Goal: Navigation & Orientation: Find specific page/section

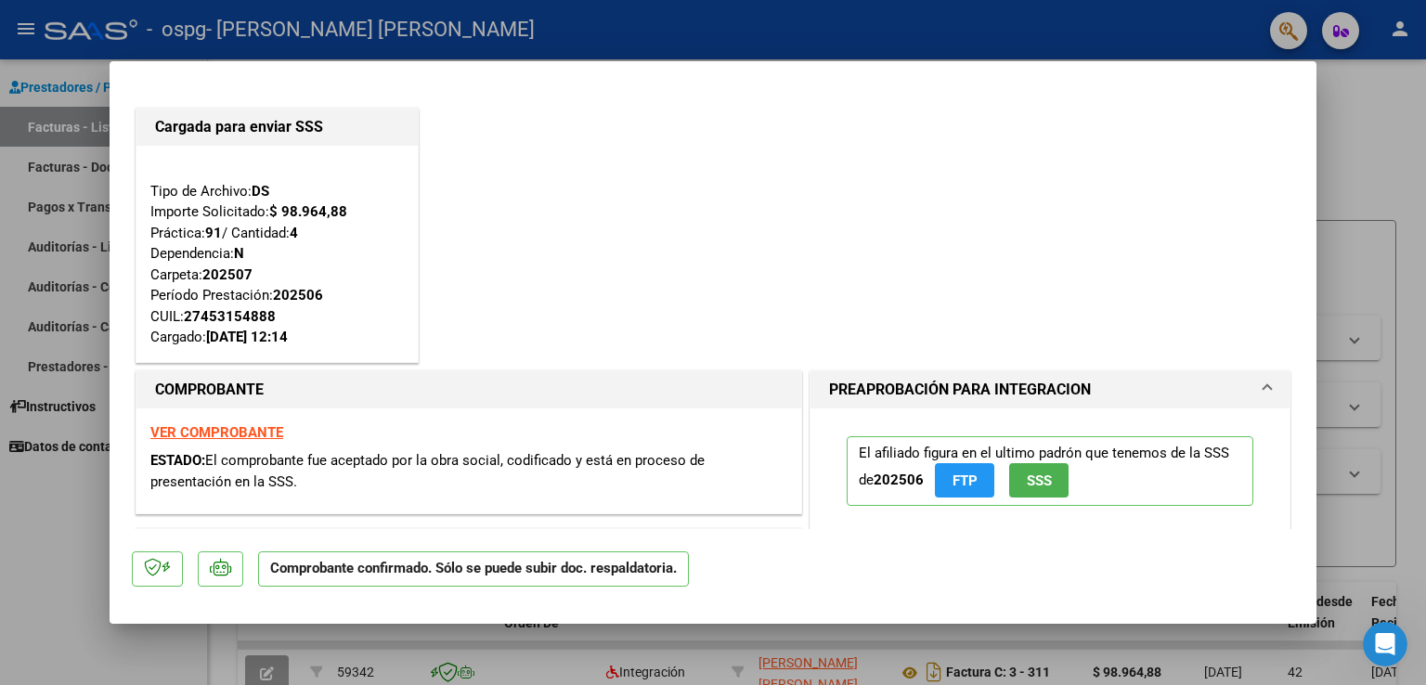
scroll to position [93, 0]
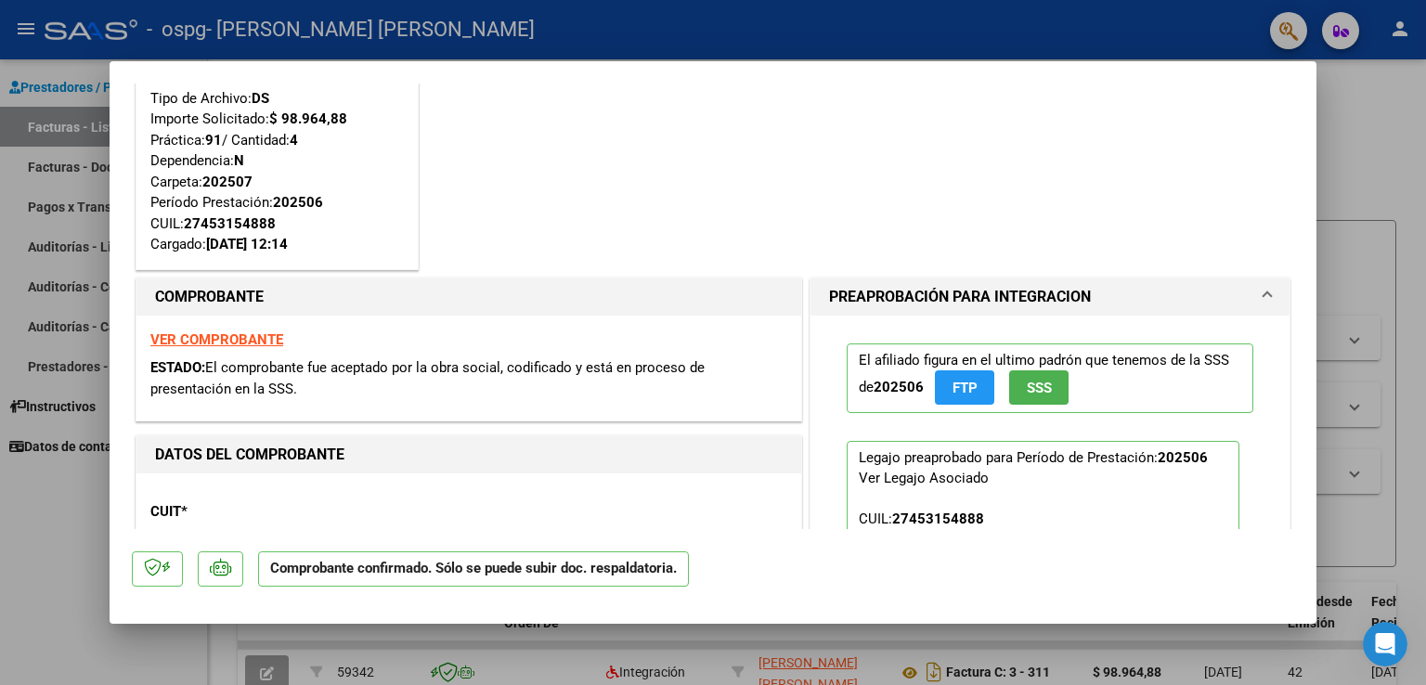
click at [71, 514] on div at bounding box center [713, 342] width 1426 height 685
type input "$ 0,00"
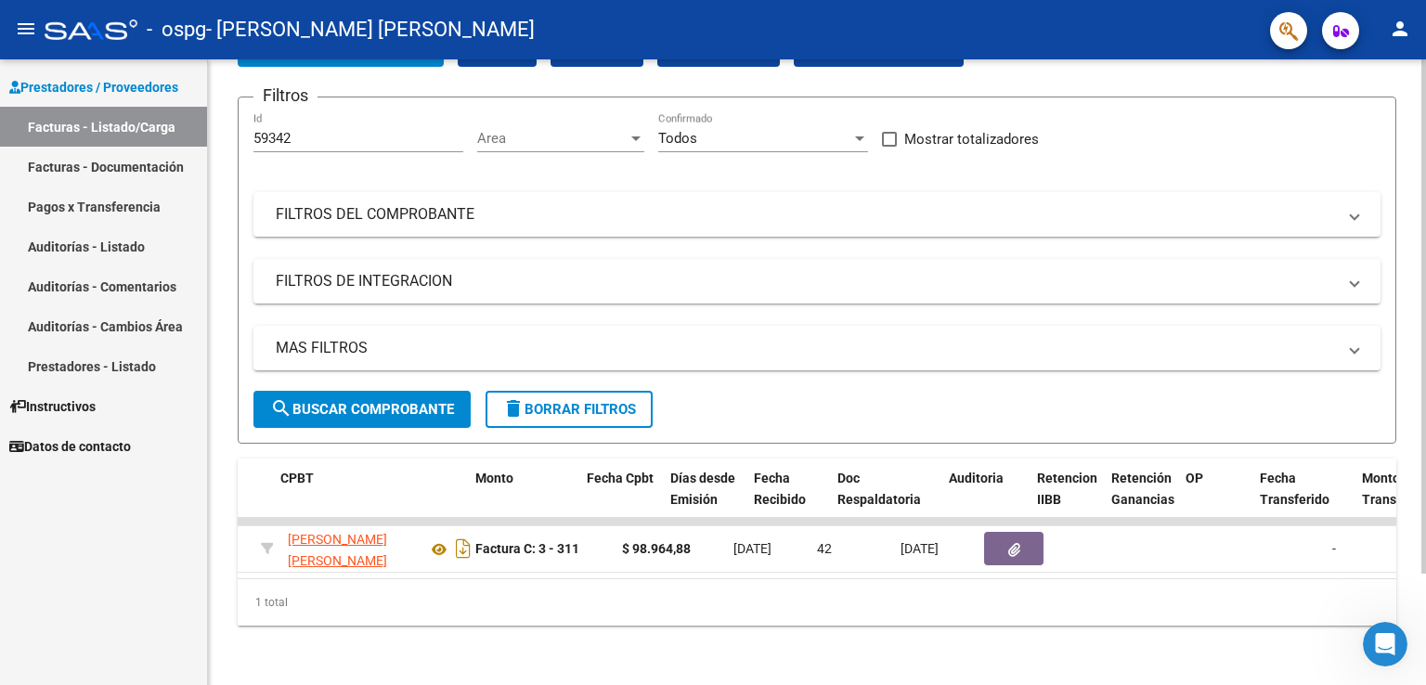
scroll to position [0, 0]
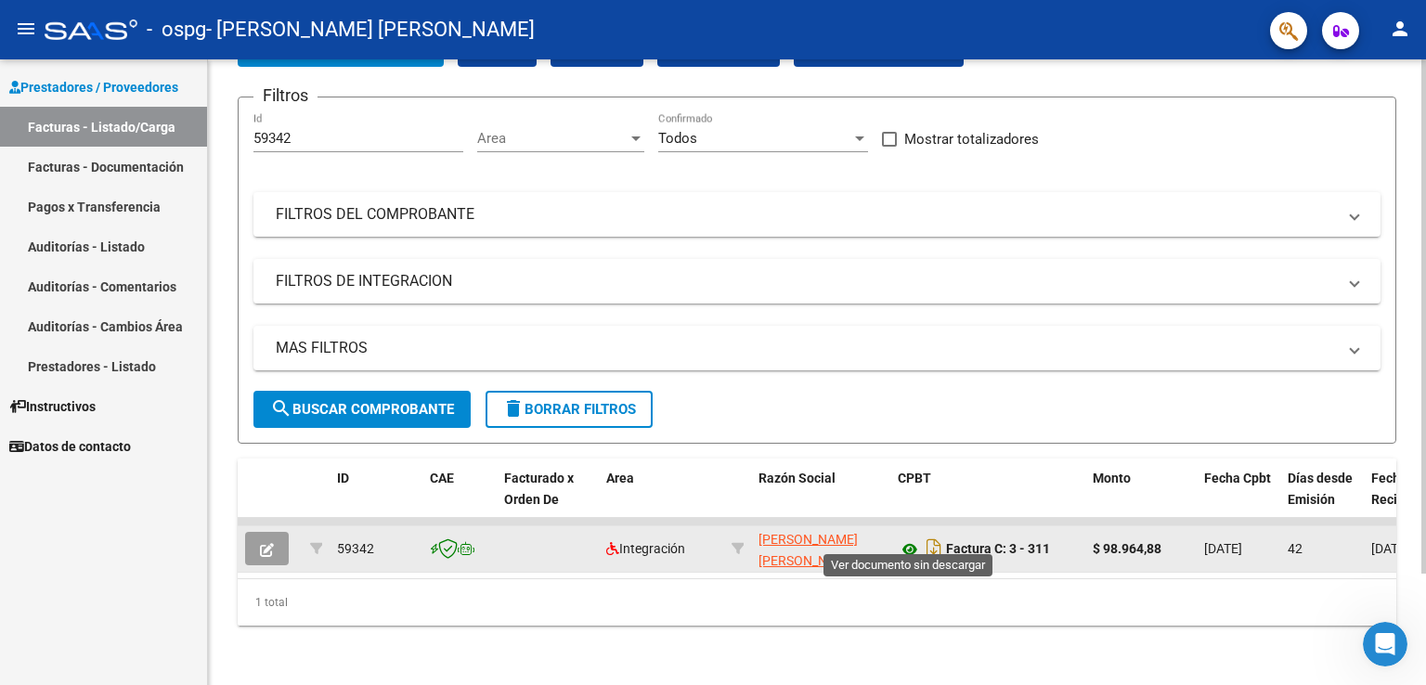
click at [712, 538] on icon at bounding box center [910, 549] width 24 height 22
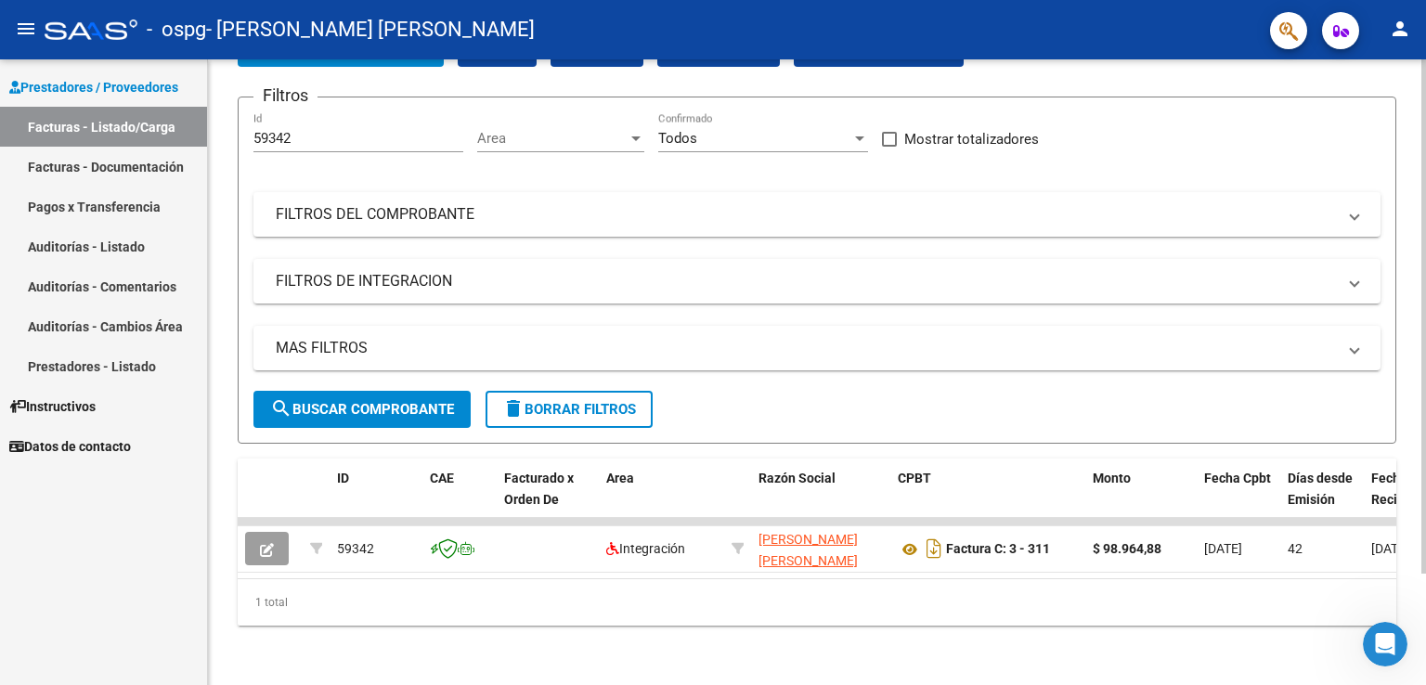
click at [711, 562] on datatable-body "59342 Integración [PERSON_NAME] [PERSON_NAME] 27251896076 Factura C: 3 - 311 $ …" at bounding box center [921, 548] width 1366 height 60
click at [145, 279] on link "Auditorías - Comentarios" at bounding box center [103, 286] width 207 height 40
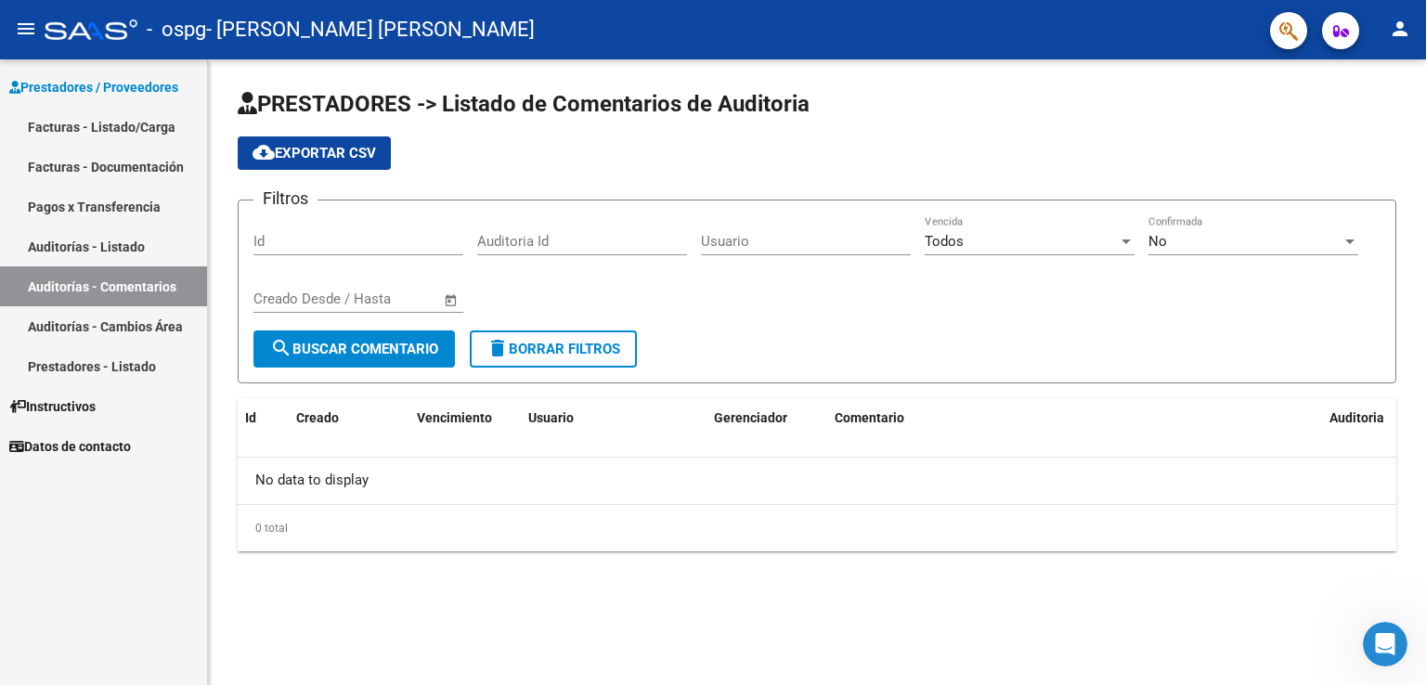
click at [117, 114] on link "Facturas - Listado/Carga" at bounding box center [103, 127] width 207 height 40
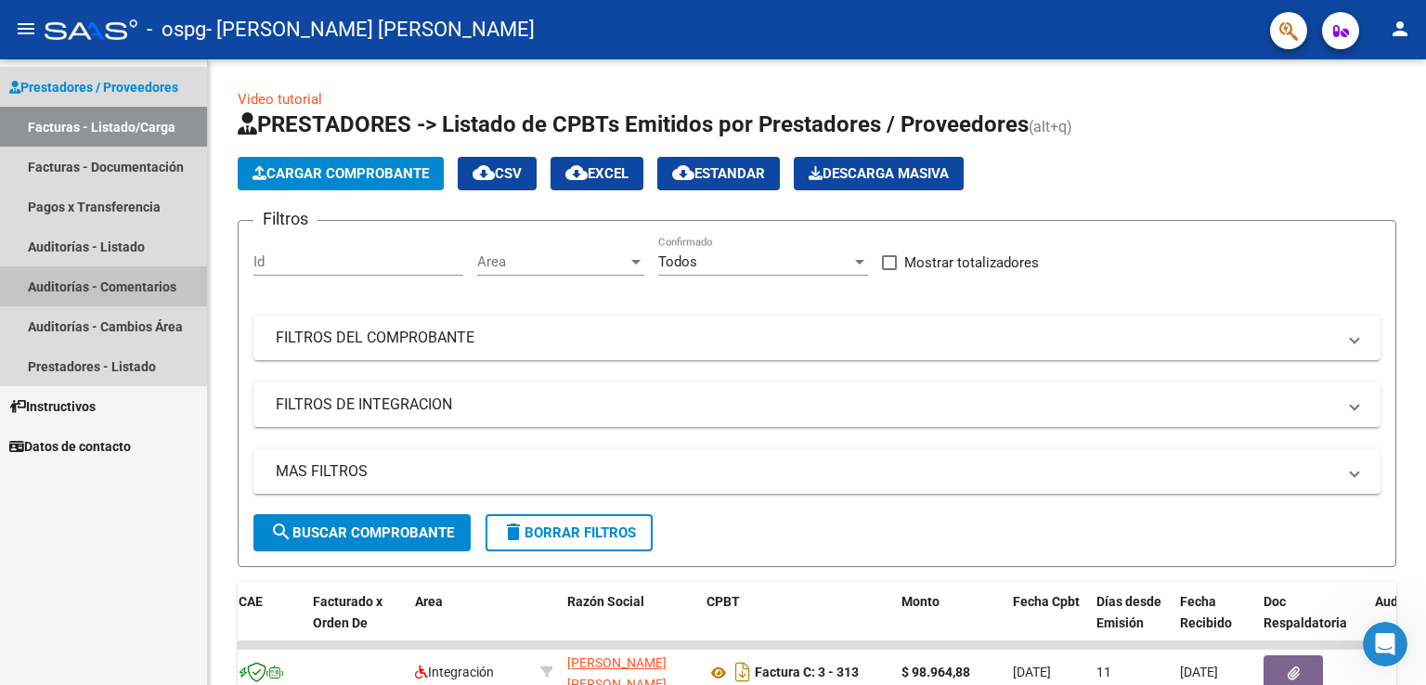
click at [110, 283] on link "Auditorías - Comentarios" at bounding box center [103, 286] width 207 height 40
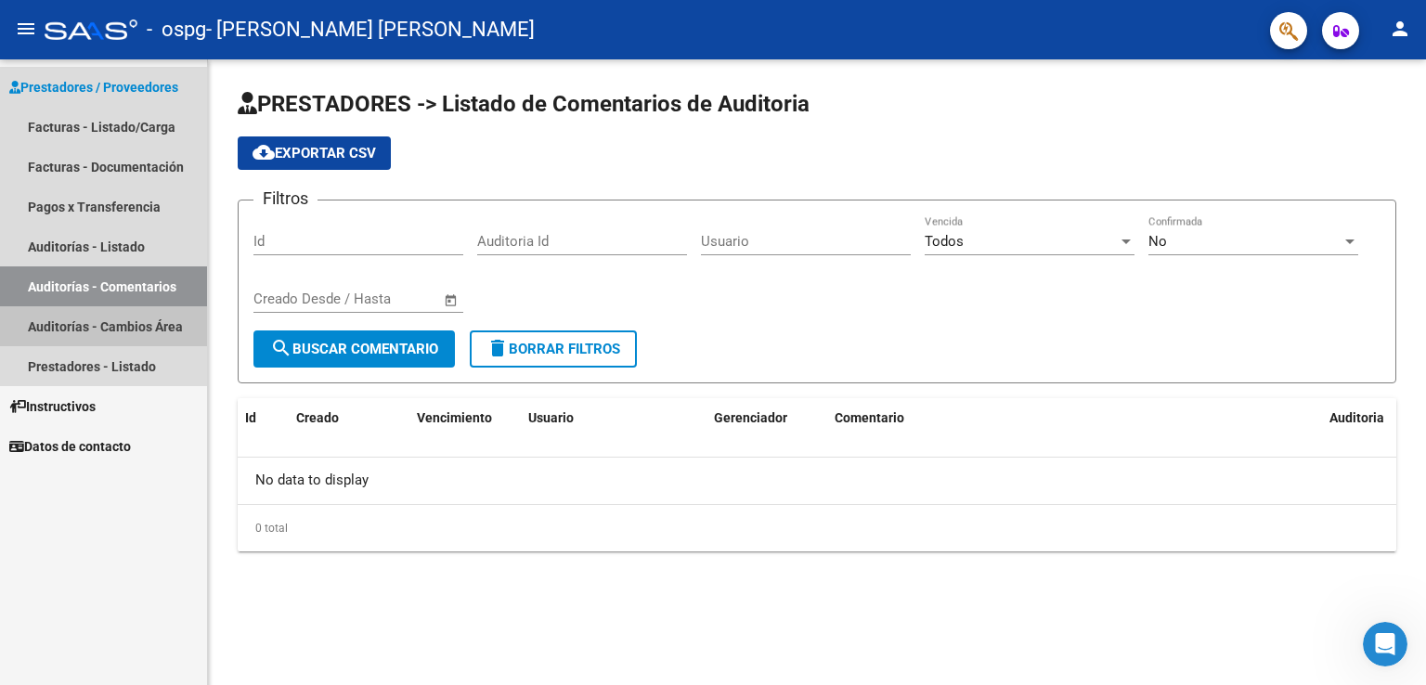
click at [172, 324] on link "Auditorías - Cambios Área" at bounding box center [103, 326] width 207 height 40
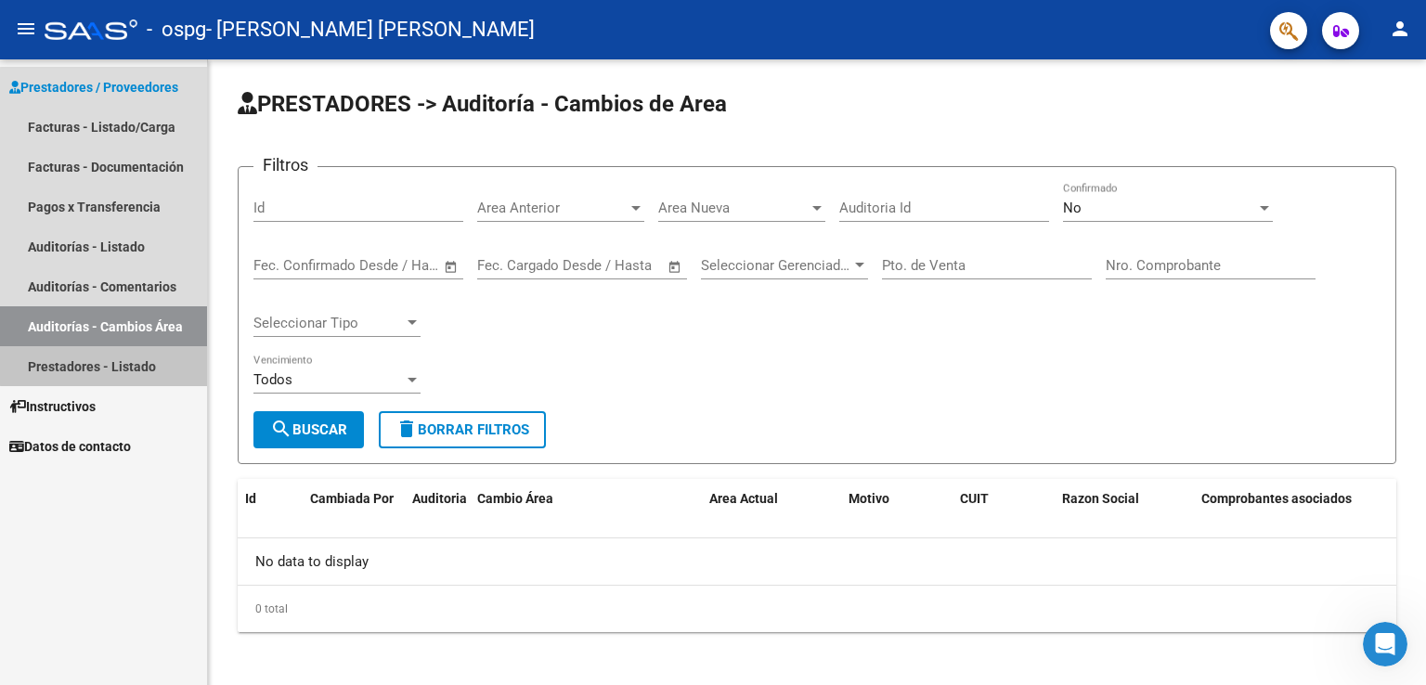
click at [148, 356] on link "Prestadores - Listado" at bounding box center [103, 366] width 207 height 40
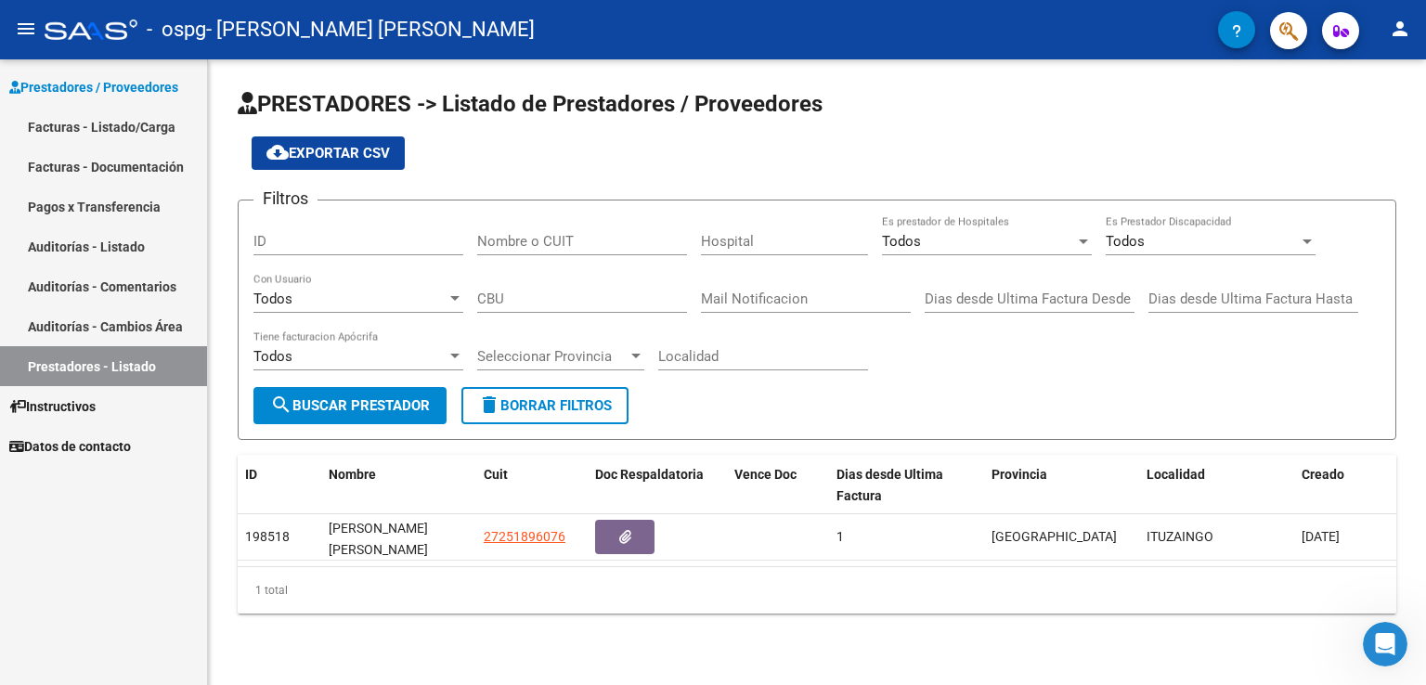
click at [135, 208] on link "Pagos x Transferencia" at bounding box center [103, 207] width 207 height 40
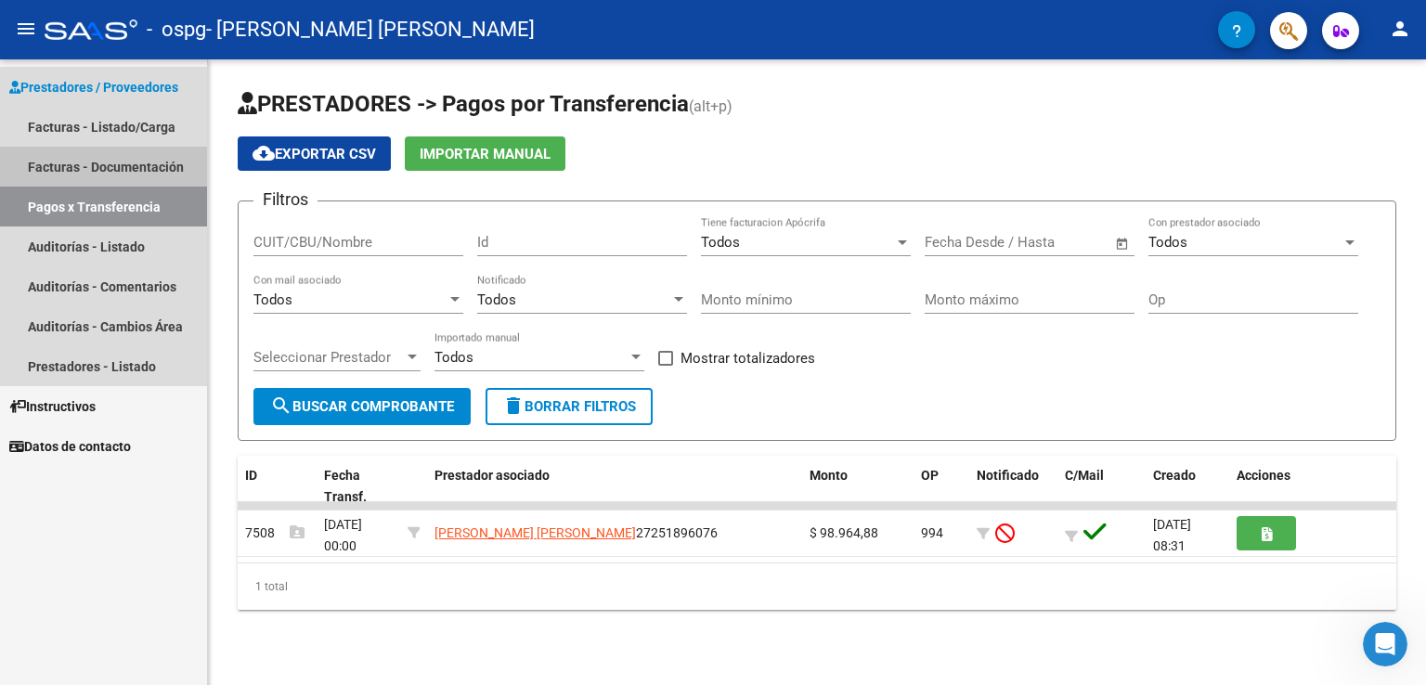
click at [100, 168] on link "Facturas - Documentación" at bounding box center [103, 167] width 207 height 40
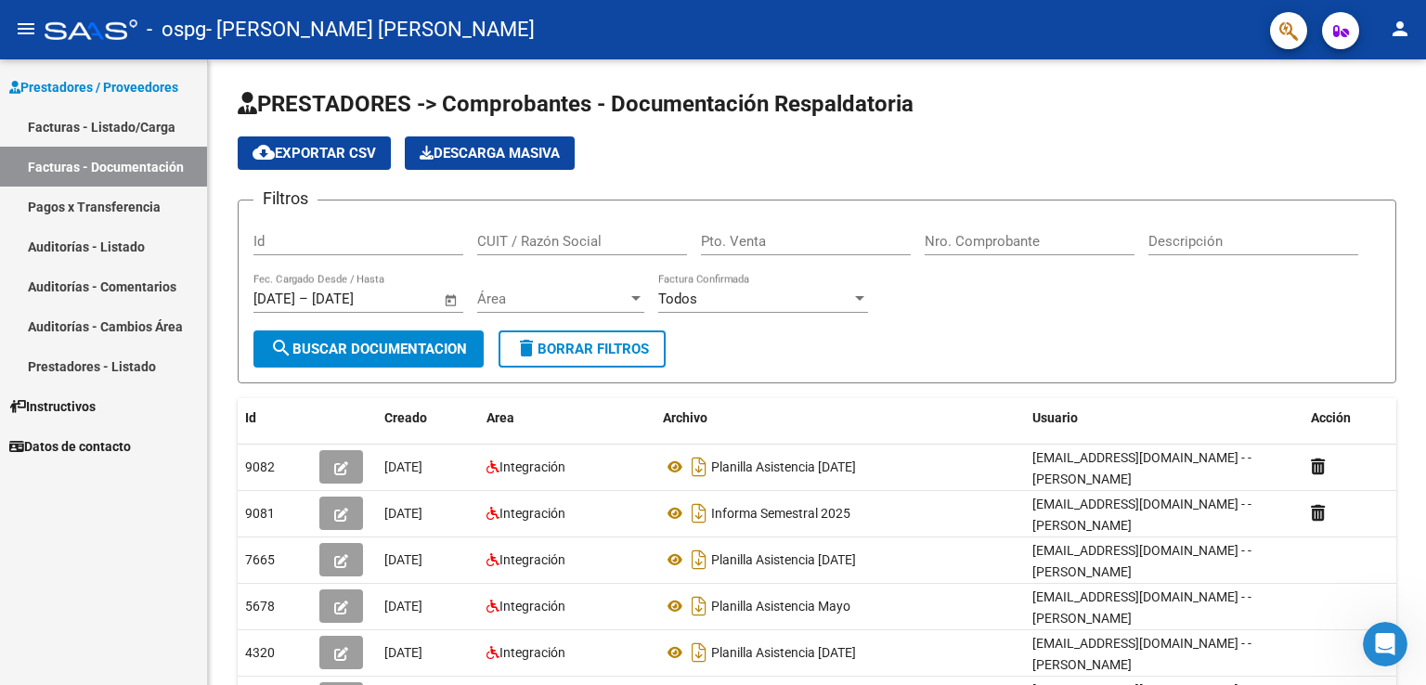
click at [87, 127] on link "Facturas - Listado/Carga" at bounding box center [103, 127] width 207 height 40
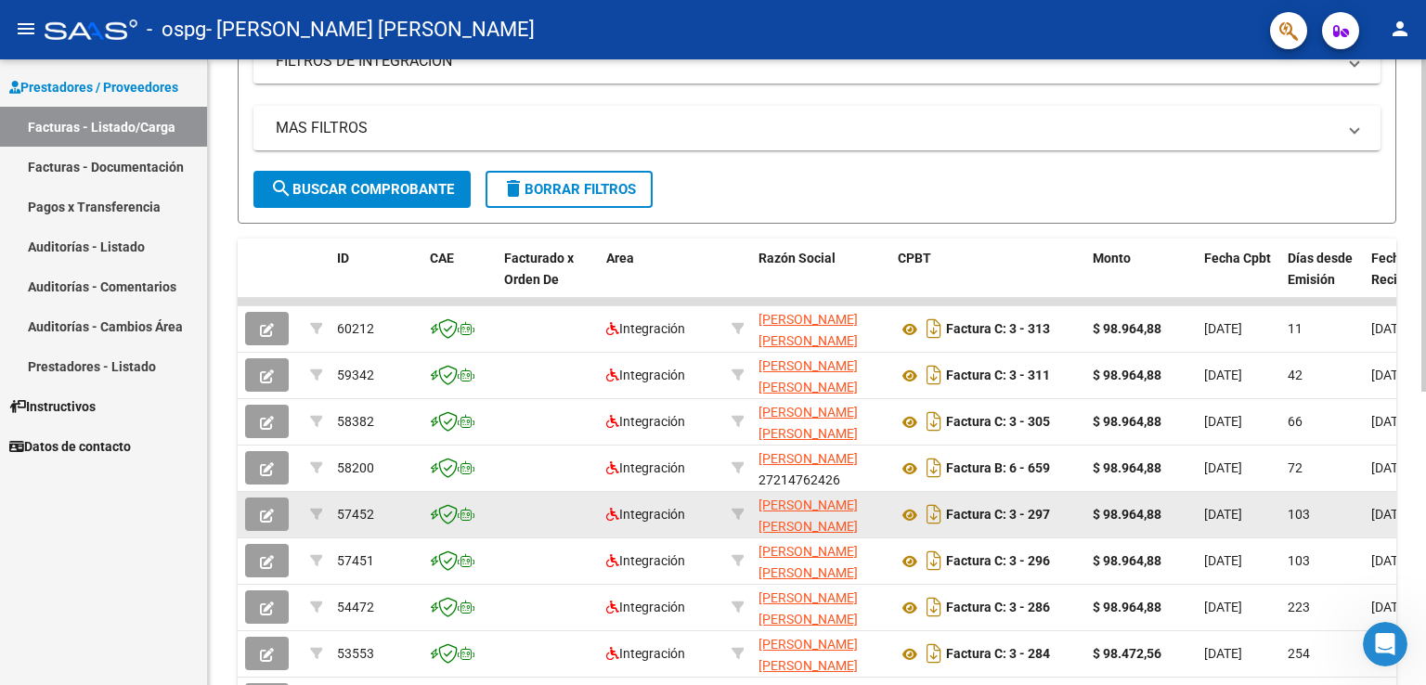
scroll to position [344, 0]
